Goal: Information Seeking & Learning: Learn about a topic

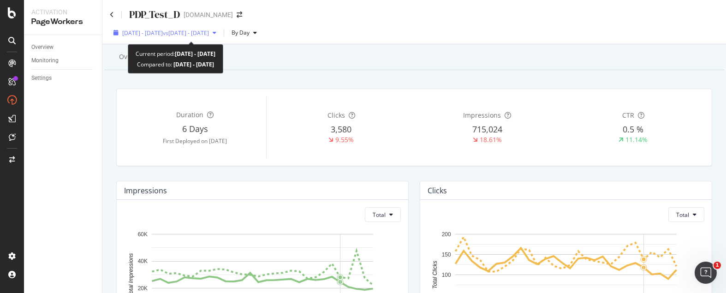
click at [209, 31] on span "vs [DATE] - [DATE]" at bounding box center [186, 33] width 46 height 8
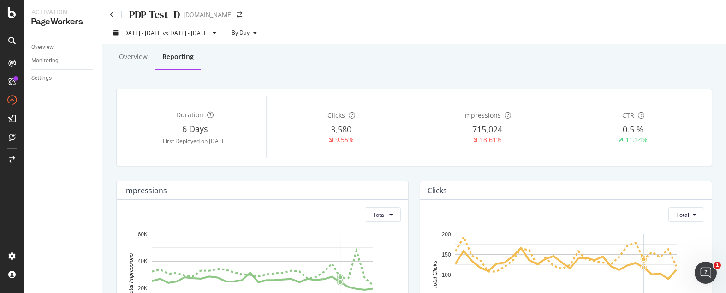
click at [423, 51] on div "Overview Reporting" at bounding box center [414, 57] width 620 height 25
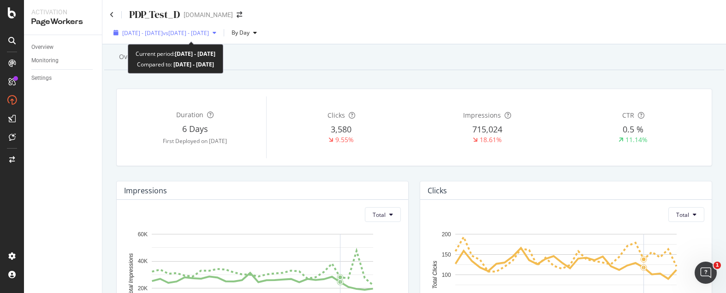
click at [209, 36] on span "vs [DATE] - [DATE]" at bounding box center [186, 33] width 46 height 8
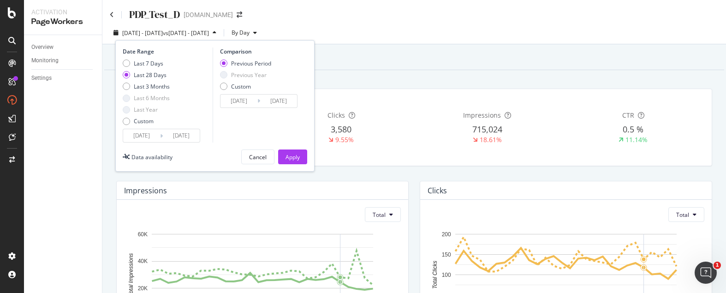
click at [335, 53] on div "Overview Reporting" at bounding box center [414, 57] width 620 height 25
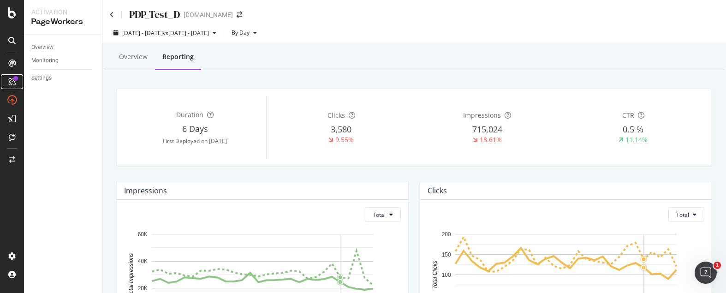
click at [12, 84] on icon at bounding box center [11, 81] width 7 height 7
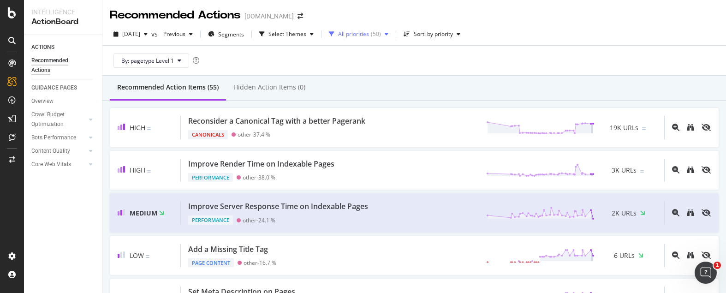
click at [364, 36] on div "All priorities" at bounding box center [353, 34] width 31 height 6
click at [355, 67] on div at bounding box center [351, 68] width 7 height 7
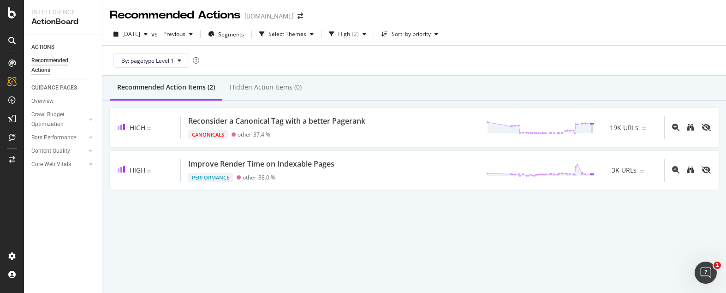
drag, startPoint x: 455, startPoint y: 55, endPoint x: 432, endPoint y: 60, distance: 23.1
click at [455, 55] on div "By: pagetype Level 1" at bounding box center [414, 61] width 609 height 30
